Goal: Information Seeking & Learning: Learn about a topic

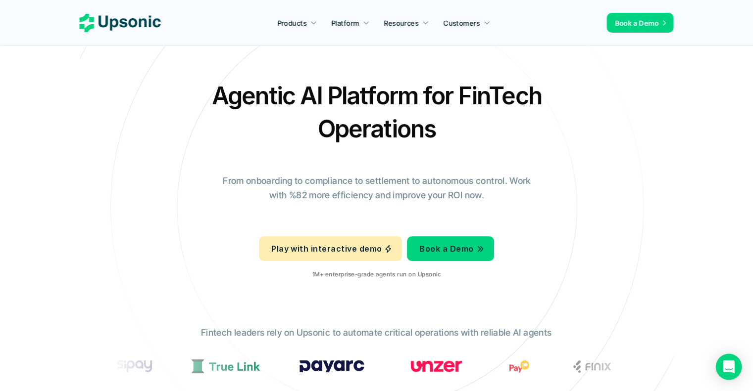
click at [730, 368] on icon "Open Intercom Messenger" at bounding box center [728, 367] width 11 height 13
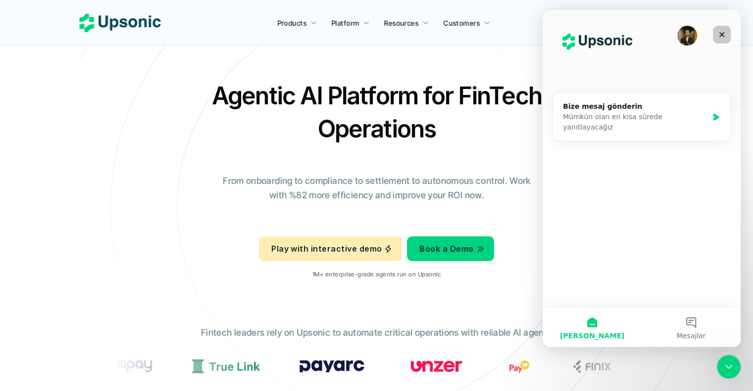
click at [723, 32] on icon "Kapat" at bounding box center [722, 35] width 8 height 8
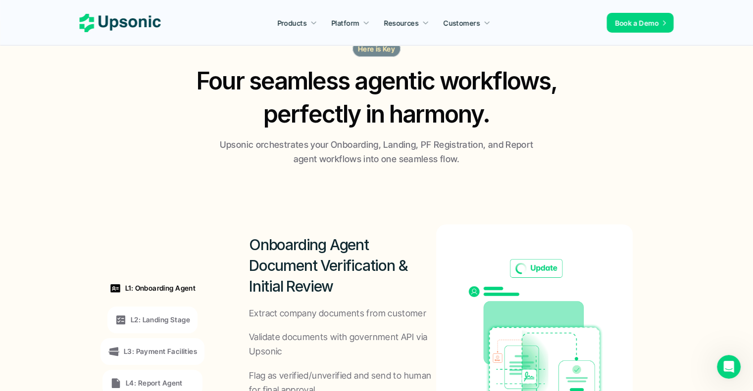
scroll to position [742, 0]
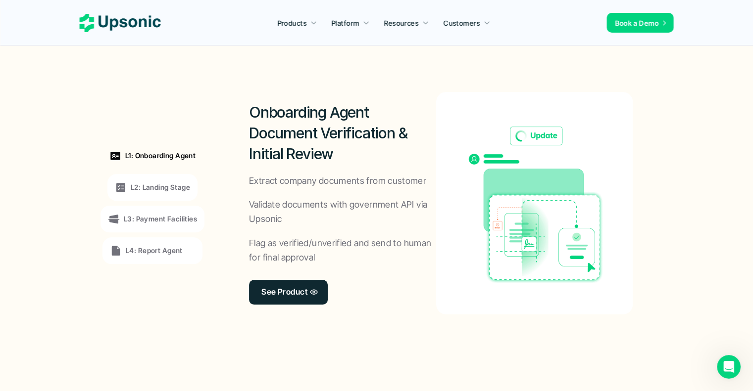
click at [156, 222] on p "L3: Payment Facilities" at bounding box center [160, 219] width 73 height 10
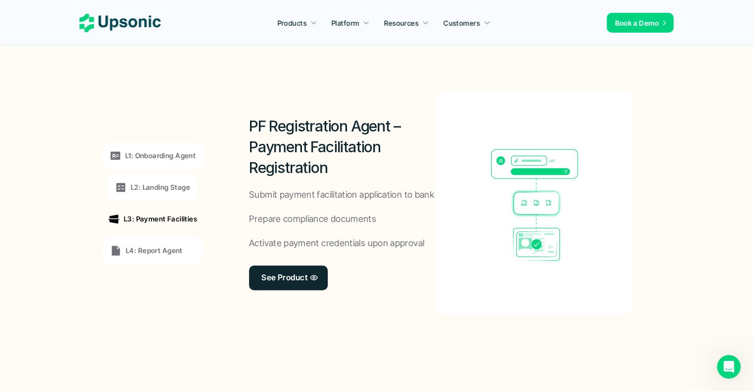
click at [152, 248] on p "L4: Report Agent" at bounding box center [154, 250] width 57 height 10
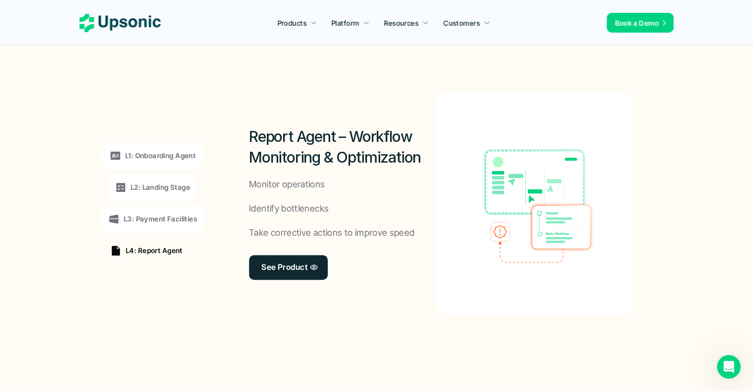
scroll to position [1138, 0]
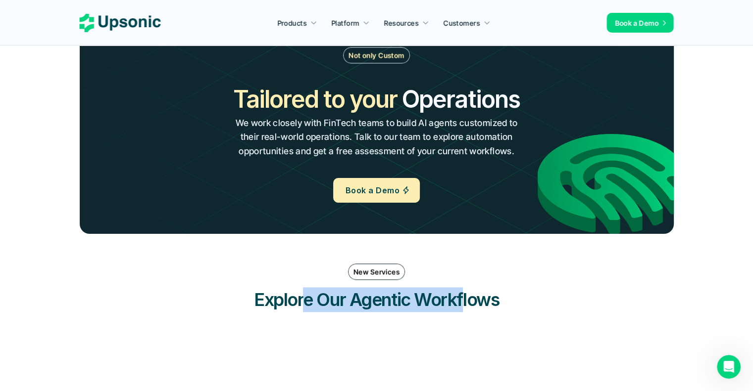
drag, startPoint x: 364, startPoint y: 298, endPoint x: 485, endPoint y: 304, distance: 121.9
click at [484, 304] on h3 "Explore Our Agentic Workflows" at bounding box center [376, 300] width 297 height 25
click at [477, 302] on h3 "Explore Our Agentic Workflows" at bounding box center [376, 300] width 297 height 25
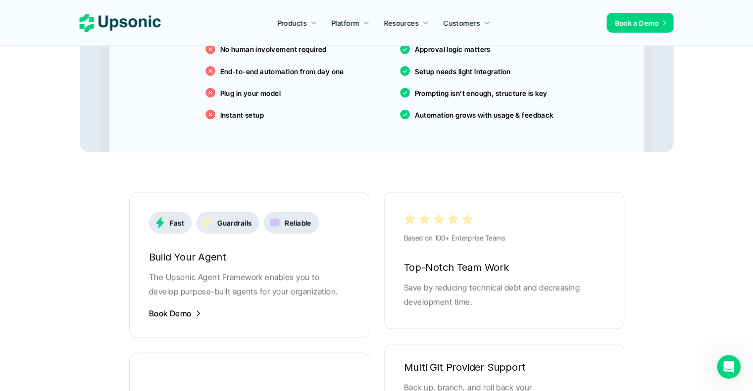
scroll to position [1831, 0]
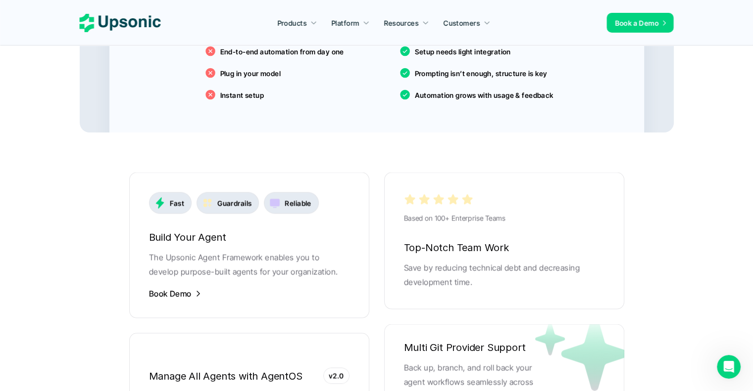
click at [243, 198] on p "Guardrails" at bounding box center [234, 203] width 34 height 10
click at [291, 198] on p "Reliable" at bounding box center [298, 203] width 26 height 10
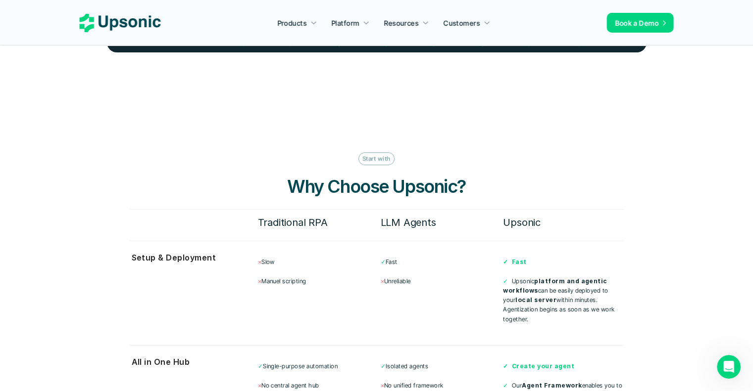
scroll to position [2474, 0]
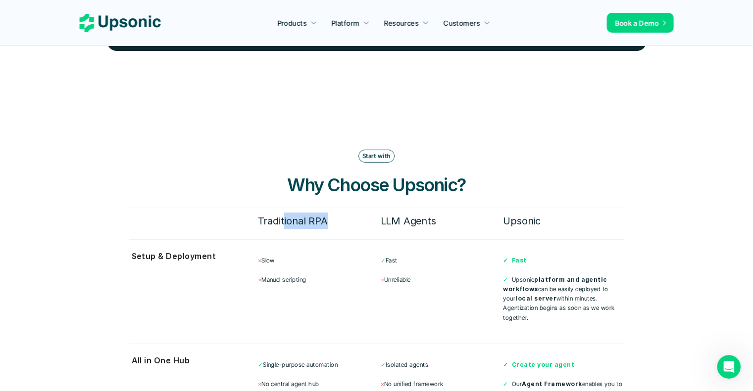
drag, startPoint x: 287, startPoint y: 207, endPoint x: 326, endPoint y: 207, distance: 39.1
click at [326, 213] on h6 "Traditional RPA" at bounding box center [318, 221] width 121 height 17
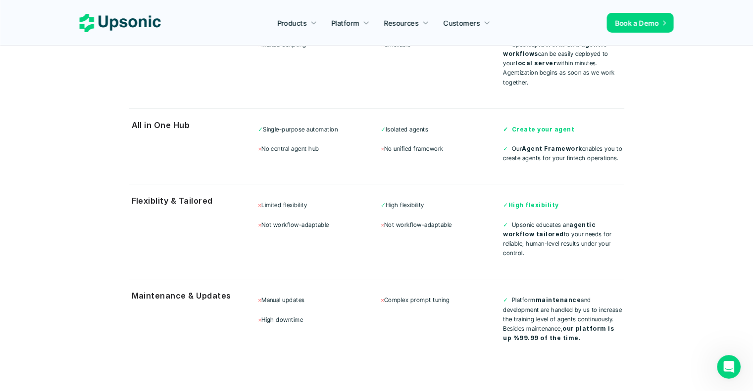
drag, startPoint x: 326, startPoint y: 207, endPoint x: 333, endPoint y: 235, distance: 28.6
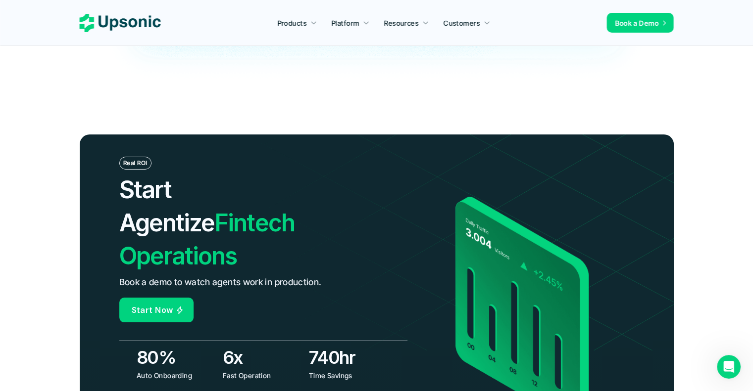
scroll to position [3405, 0]
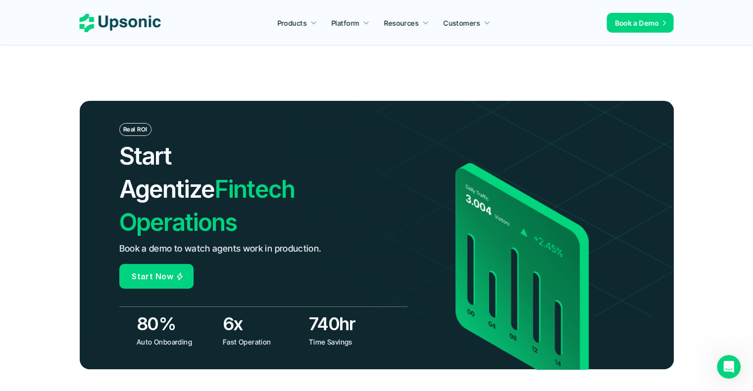
click at [279, 191] on img at bounding box center [584, 191] width 692 height 252
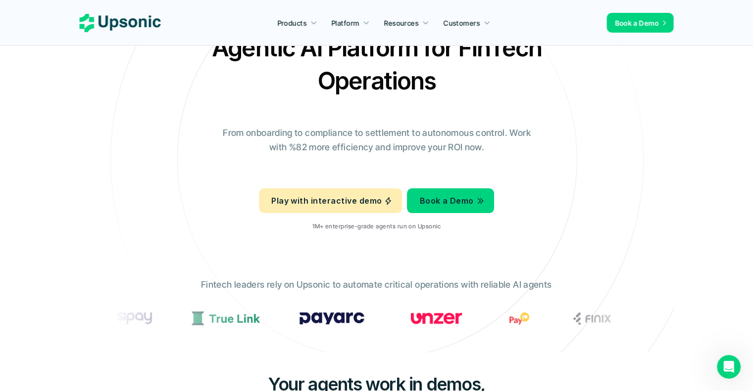
scroll to position [0, 0]
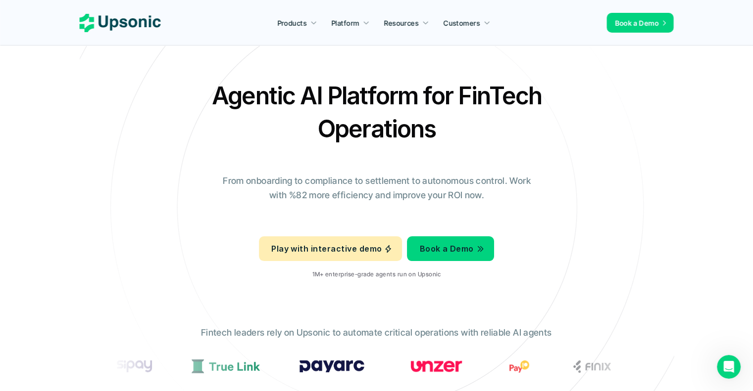
drag, startPoint x: 354, startPoint y: 257, endPoint x: 311, endPoint y: 83, distance: 179.6
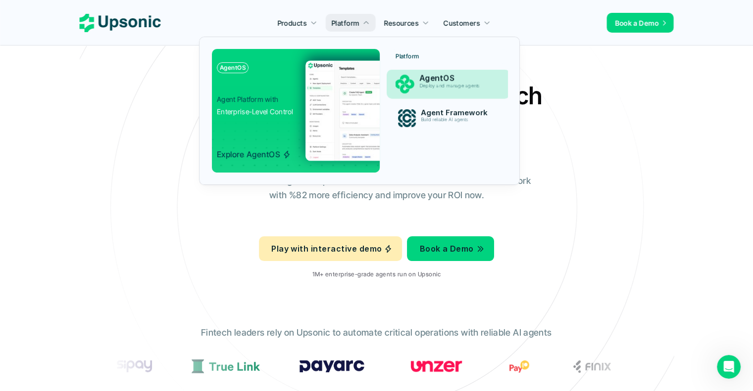
click at [432, 88] on p "Deploy and manage agents" at bounding box center [457, 85] width 76 height 5
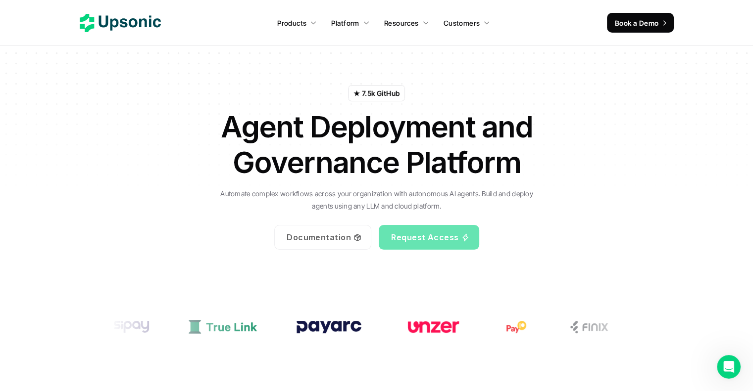
click at [316, 233] on p "Documentation" at bounding box center [319, 237] width 64 height 14
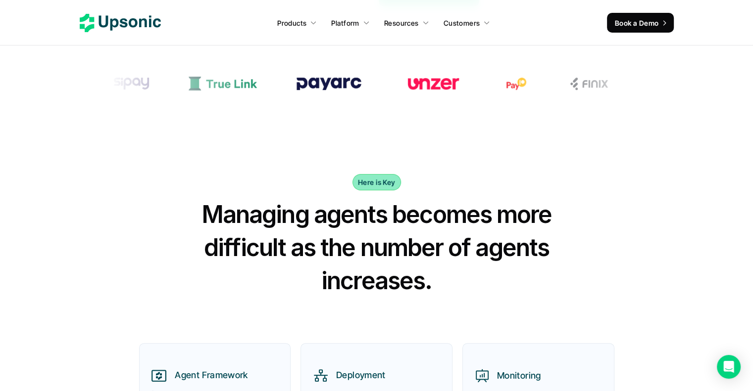
scroll to position [148, 0]
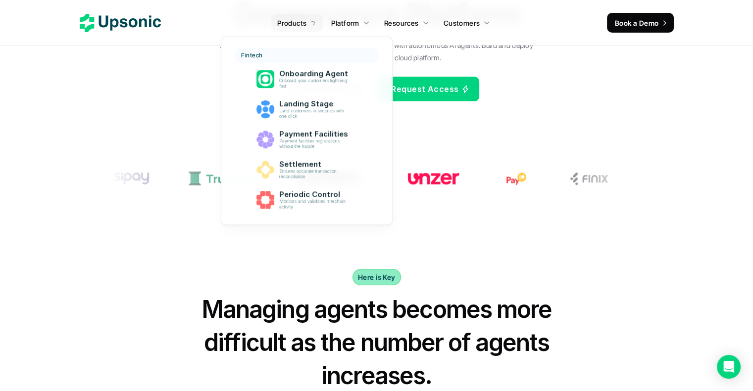
click at [297, 27] on p "Products" at bounding box center [291, 23] width 29 height 10
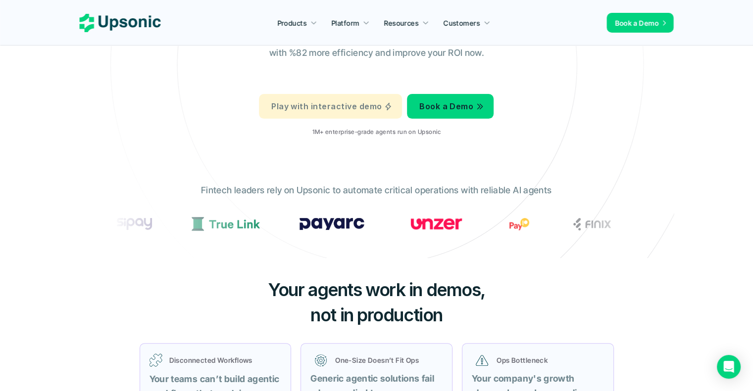
scroll to position [148, 0]
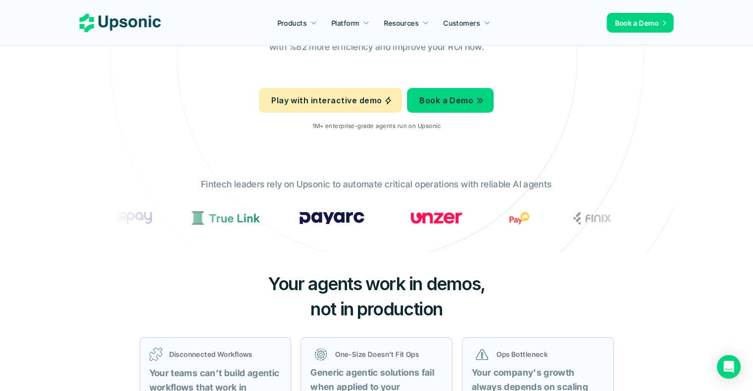
drag, startPoint x: 285, startPoint y: 276, endPoint x: 494, endPoint y: 308, distance: 211.8
click at [494, 308] on h3 "Your agents work in demos, not in production" at bounding box center [376, 297] width 297 height 50
click at [426, 318] on span "not in production" at bounding box center [376, 309] width 132 height 22
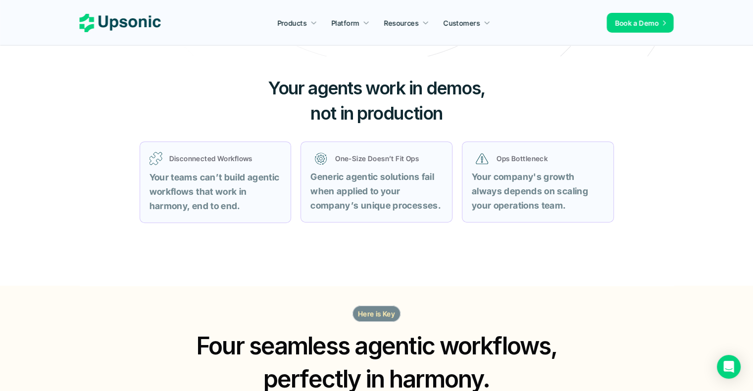
scroll to position [346, 0]
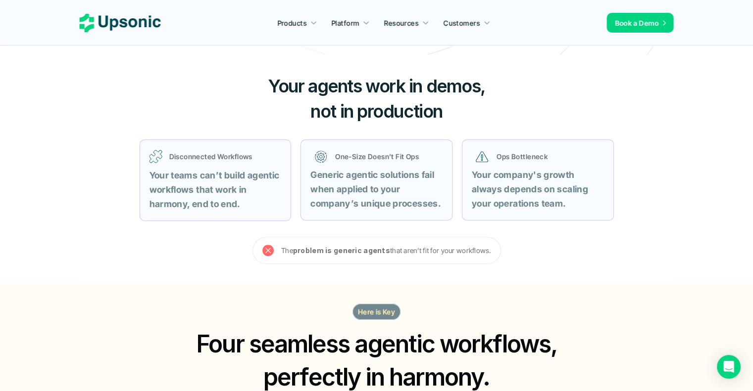
drag, startPoint x: 405, startPoint y: 253, endPoint x: 444, endPoint y: 256, distance: 39.7
click at [444, 256] on p "The problem is generic agents that aren’t fit for your workflows." at bounding box center [386, 250] width 210 height 12
click at [434, 269] on div "Your agents work in demos, not in production Disconnected Workflows Your teams …" at bounding box center [377, 168] width 594 height 229
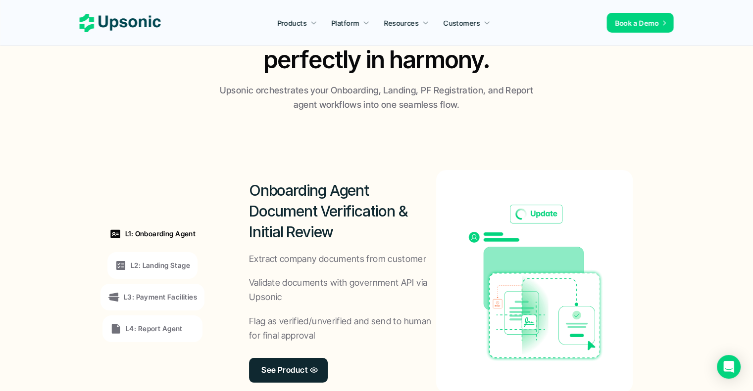
scroll to position [0, 0]
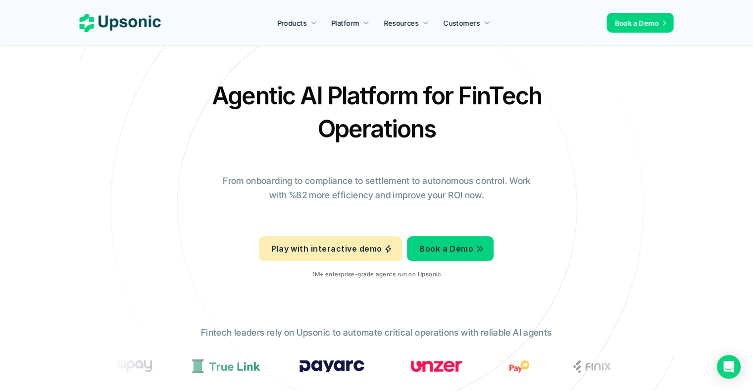
drag, startPoint x: 437, startPoint y: 337, endPoint x: 418, endPoint y: 160, distance: 177.7
